Goal: Obtain resource: Download file/media

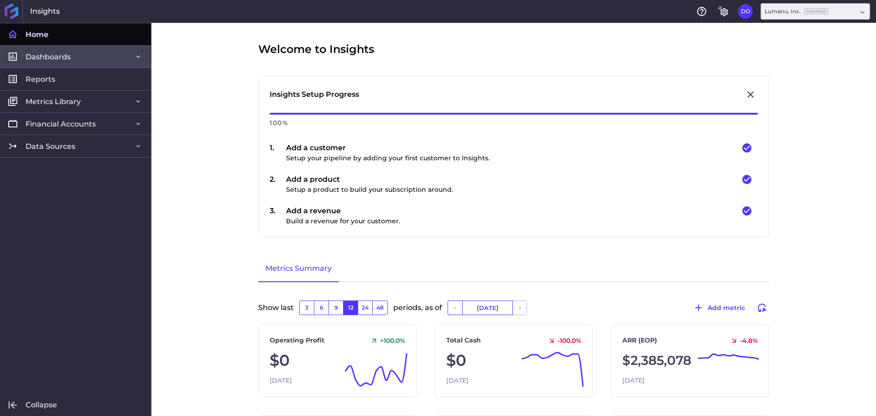
click at [62, 60] on span "Dashboards" at bounding box center [48, 57] width 45 height 10
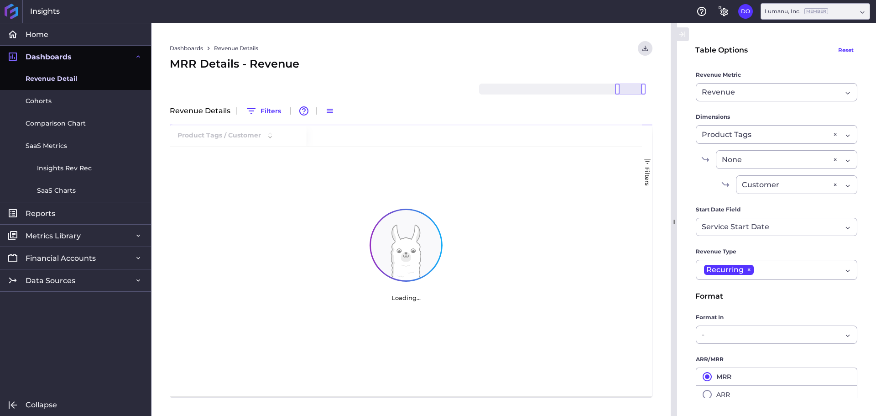
click at [57, 78] on span "Revenue Detail" at bounding box center [52, 79] width 52 height 10
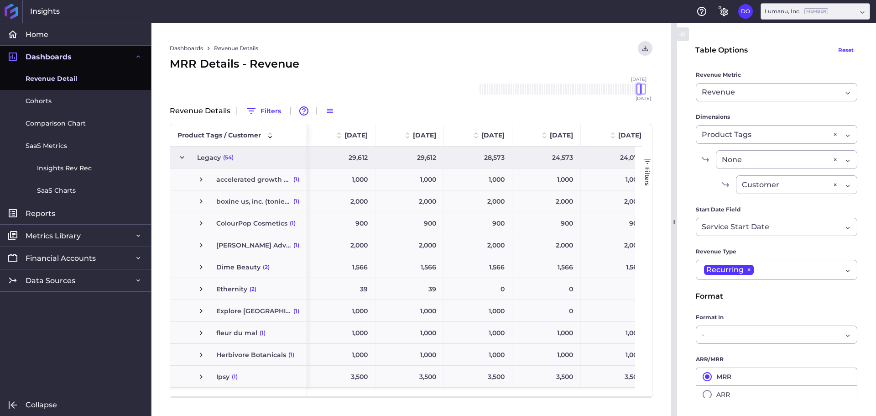
drag, startPoint x: 615, startPoint y: 88, endPoint x: 636, endPoint y: 94, distance: 21.6
click at [636, 94] on div at bounding box center [638, 88] width 5 height 11
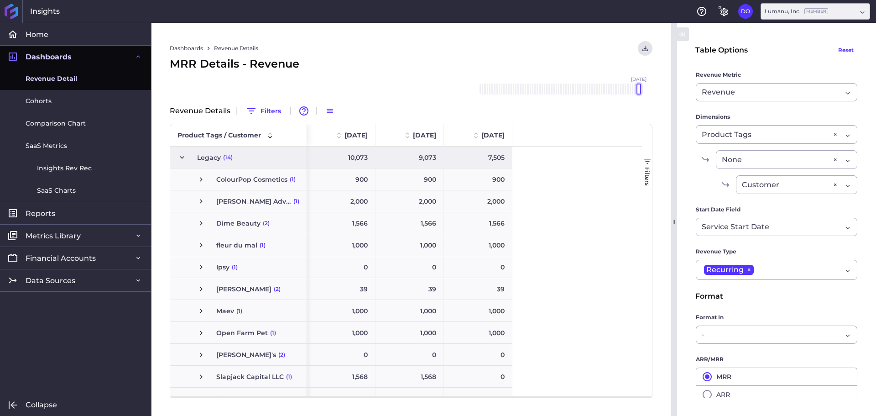
click at [640, 92] on div at bounding box center [638, 88] width 5 height 11
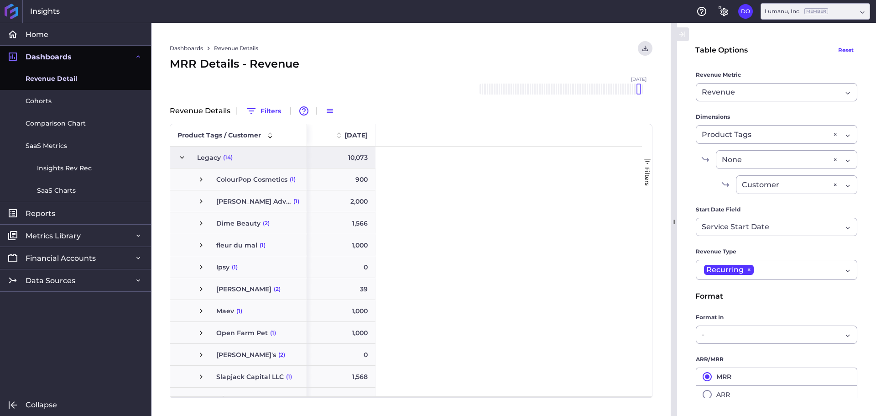
drag, startPoint x: 640, startPoint y: 92, endPoint x: 646, endPoint y: 91, distance: 6.4
click at [643, 91] on div "[DATE] Feb '[DATE] Apr '[DATE] Jun '[DATE] Aug '[DATE] Oct '[DATE] Dec '[DATE] …" at bounding box center [561, 88] width 164 height 11
drag, startPoint x: 640, startPoint y: 87, endPoint x: 645, endPoint y: 86, distance: 5.5
click at [645, 86] on div at bounding box center [643, 88] width 5 height 11
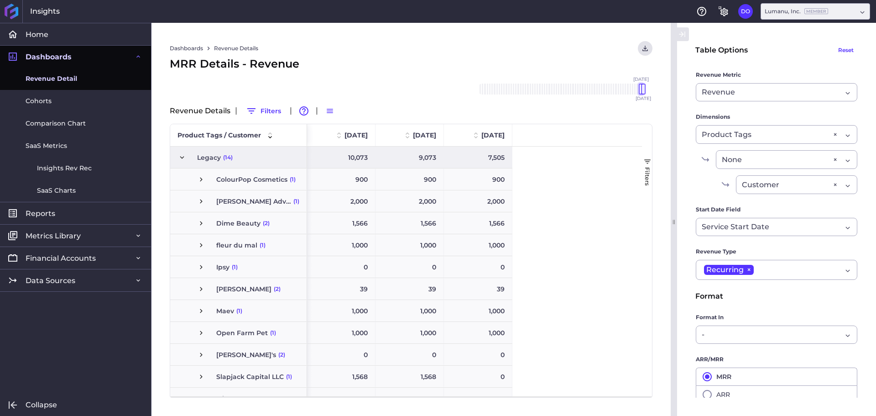
click at [643, 88] on div "[DATE] Feb '[DATE] Apr '[DATE] Jun '[DATE] Aug '[DATE] Oct '[DATE] Dec '[DATE] …" at bounding box center [561, 88] width 164 height 11
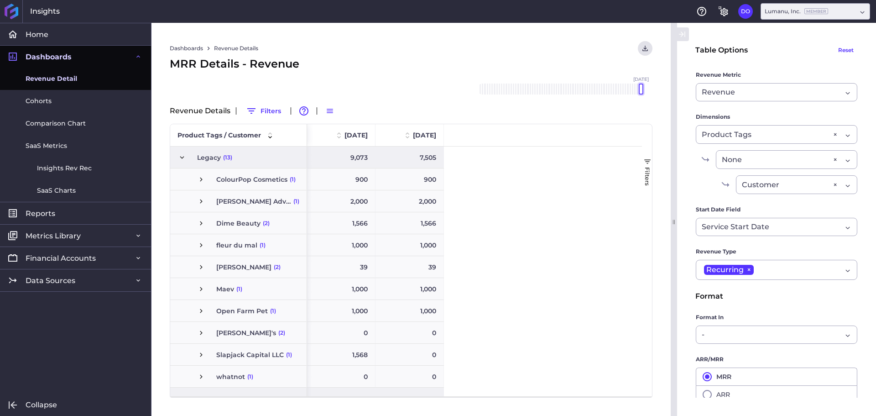
click at [643, 90] on div at bounding box center [641, 88] width 5 height 11
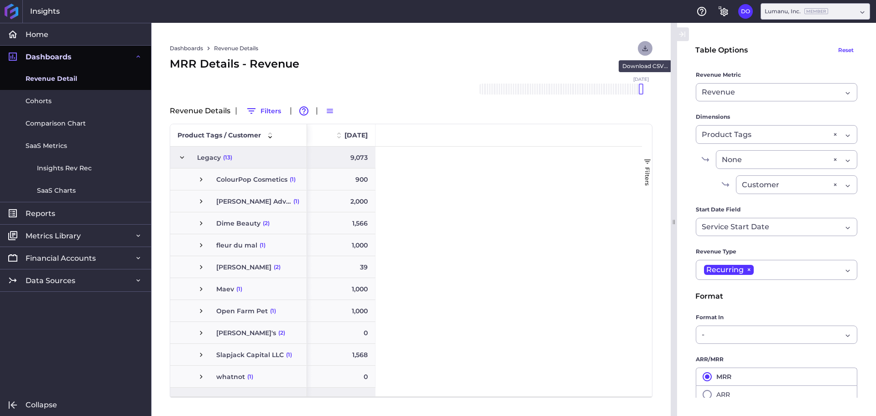
click at [648, 47] on icon "User Menu" at bounding box center [645, 48] width 8 height 8
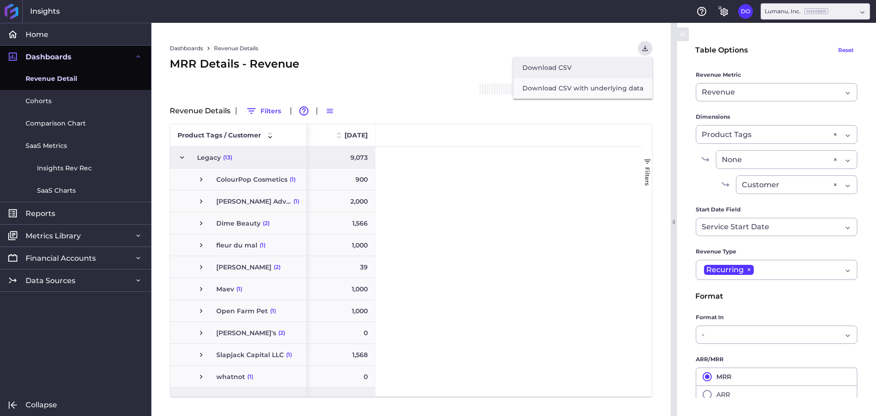
click at [562, 70] on button "Download CSV" at bounding box center [582, 67] width 139 height 21
